Goal: Navigation & Orientation: Find specific page/section

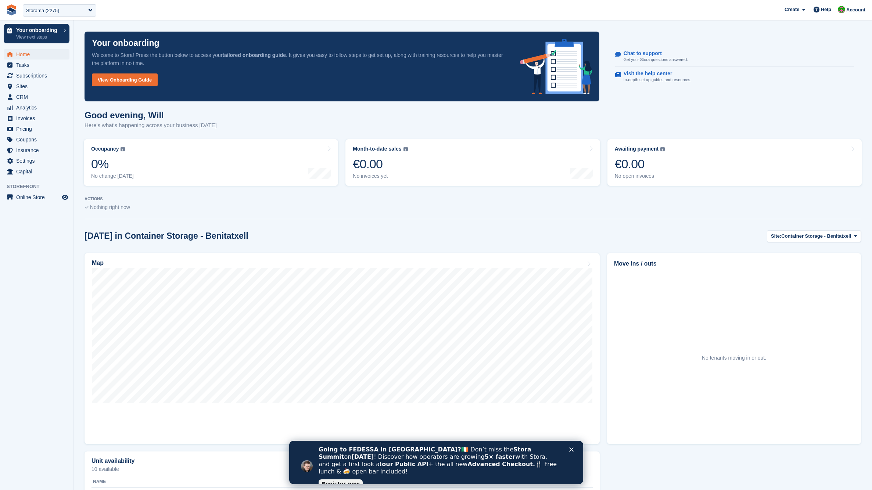
click at [450, 118] on div "Good evening, Will Here's what's happening across your business today" at bounding box center [473, 124] width 777 height 28
click at [36, 87] on span "Sites" at bounding box center [38, 86] width 44 height 10
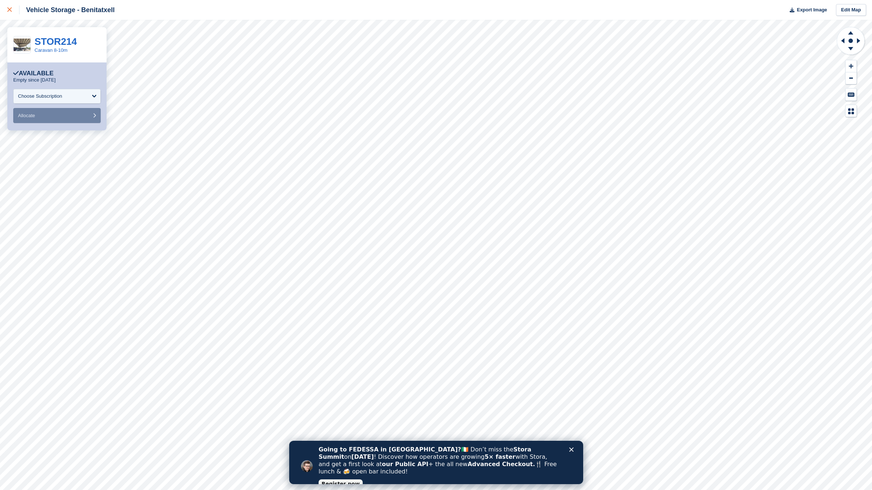
click at [8, 10] on icon at bounding box center [9, 9] width 4 height 4
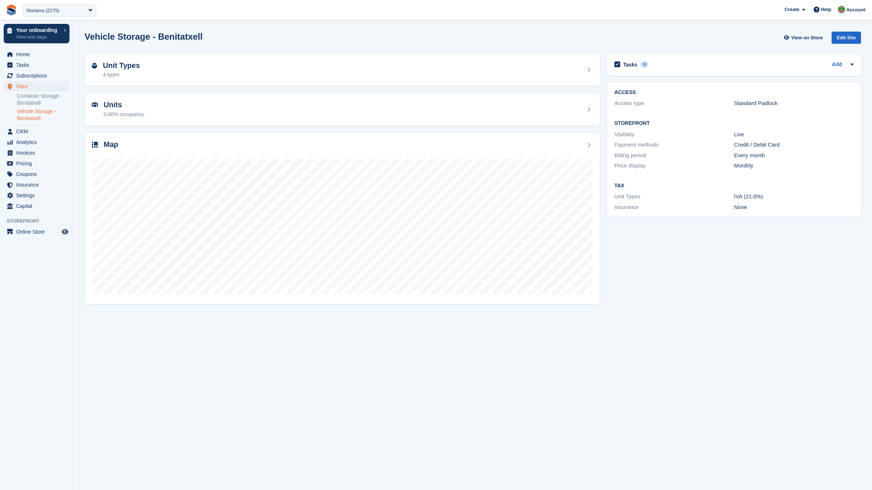
click at [11, 6] on img at bounding box center [11, 9] width 11 height 11
